Goal: Task Accomplishment & Management: Use online tool/utility

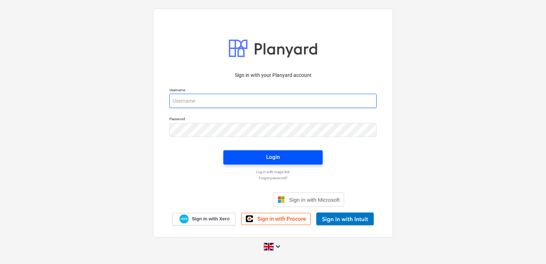
type input "[PERSON_NAME][EMAIL_ADDRESS][DOMAIN_NAME]"
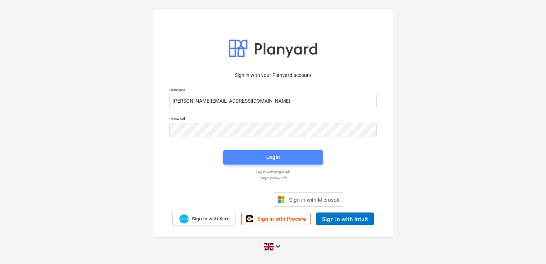
click at [264, 157] on span "Login" at bounding box center [273, 156] width 82 height 9
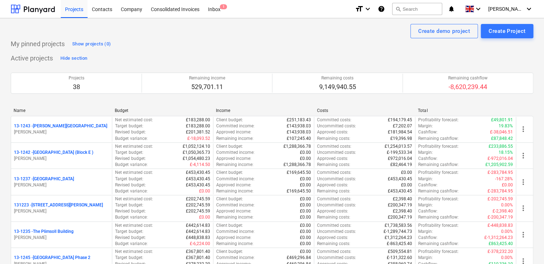
drag, startPoint x: 74, startPoint y: 11, endPoint x: 347, endPoint y: 97, distance: 285.7
click at [74, 11] on div "Projects" at bounding box center [74, 9] width 27 height 18
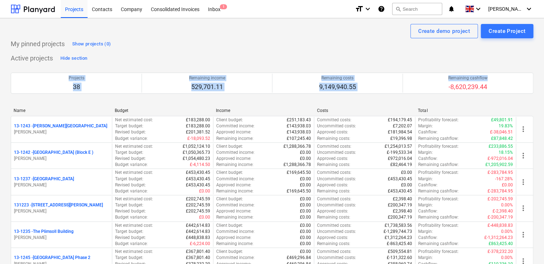
drag, startPoint x: 543, startPoint y: 56, endPoint x: 544, endPoint y: 81, distance: 24.7
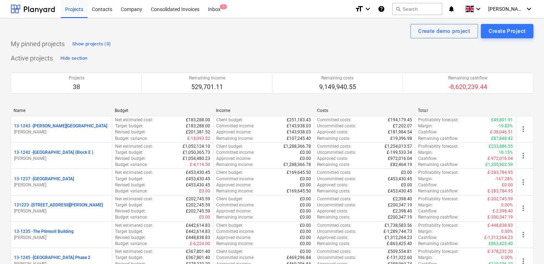
drag, startPoint x: 544, startPoint y: 81, endPoint x: 537, endPoint y: 81, distance: 6.1
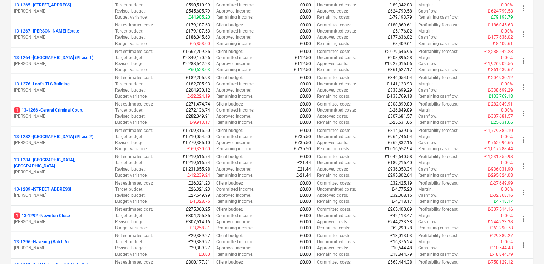
scroll to position [733, 0]
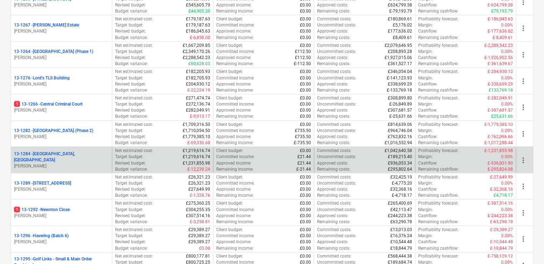
click at [98, 151] on div "13-1284 - [GEOGRAPHIC_DATA], [GEOGRAPHIC_DATA]" at bounding box center [61, 157] width 95 height 12
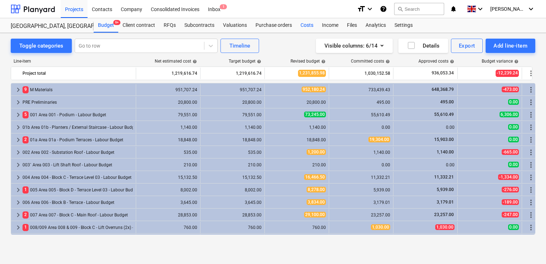
click at [307, 28] on div "Costs" at bounding box center [306, 25] width 21 height 14
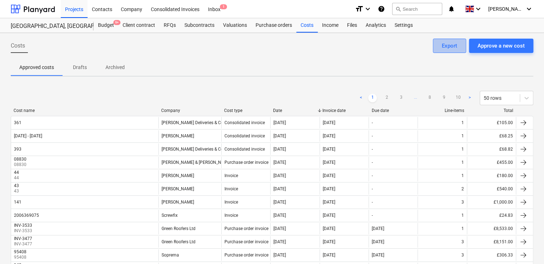
click at [448, 40] on button "Export" at bounding box center [449, 46] width 33 height 14
